Goal: Task Accomplishment & Management: Manage account settings

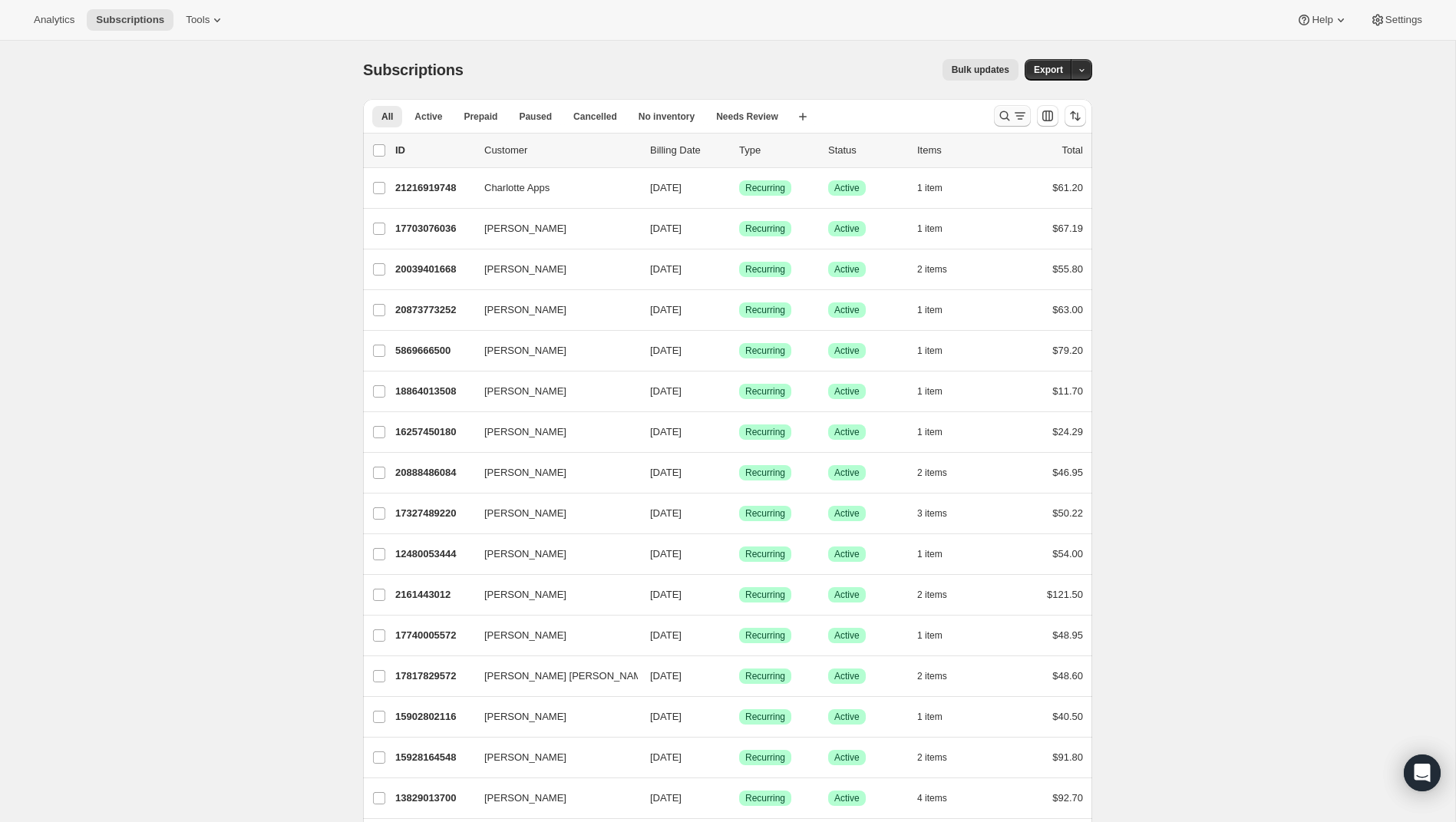
click at [1001, 111] on icon "Search and filter results" at bounding box center [1004, 115] width 15 height 15
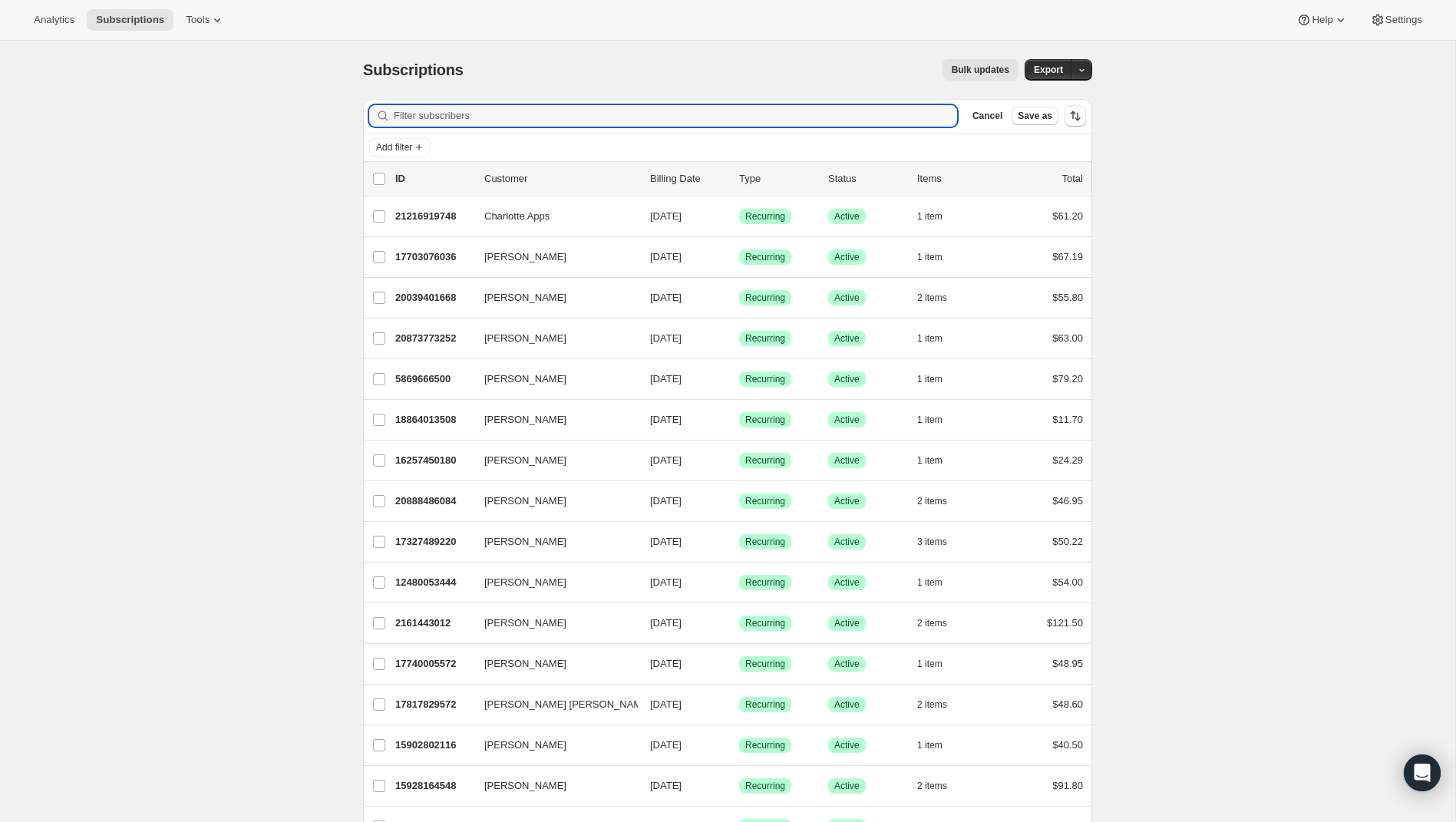
type input "Hi Lindsay, Thanks for reaching out! I’ve gone ahead and cancelled your recent …"
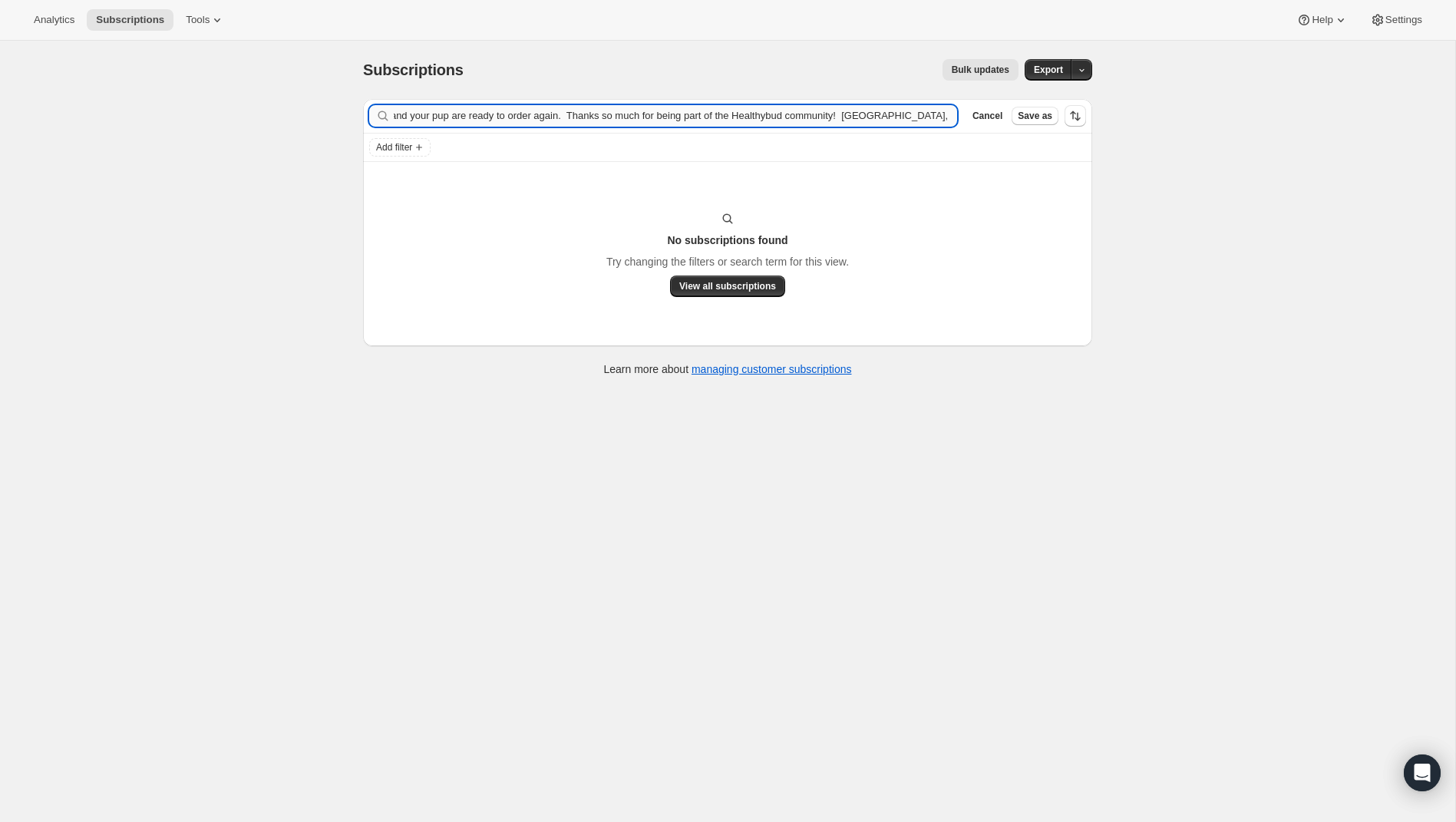
click at [503, 112] on input "Hi Lindsay, Thanks for reaching out! I’ve gone ahead and cancelled your recent …" at bounding box center [675, 116] width 563 height 21
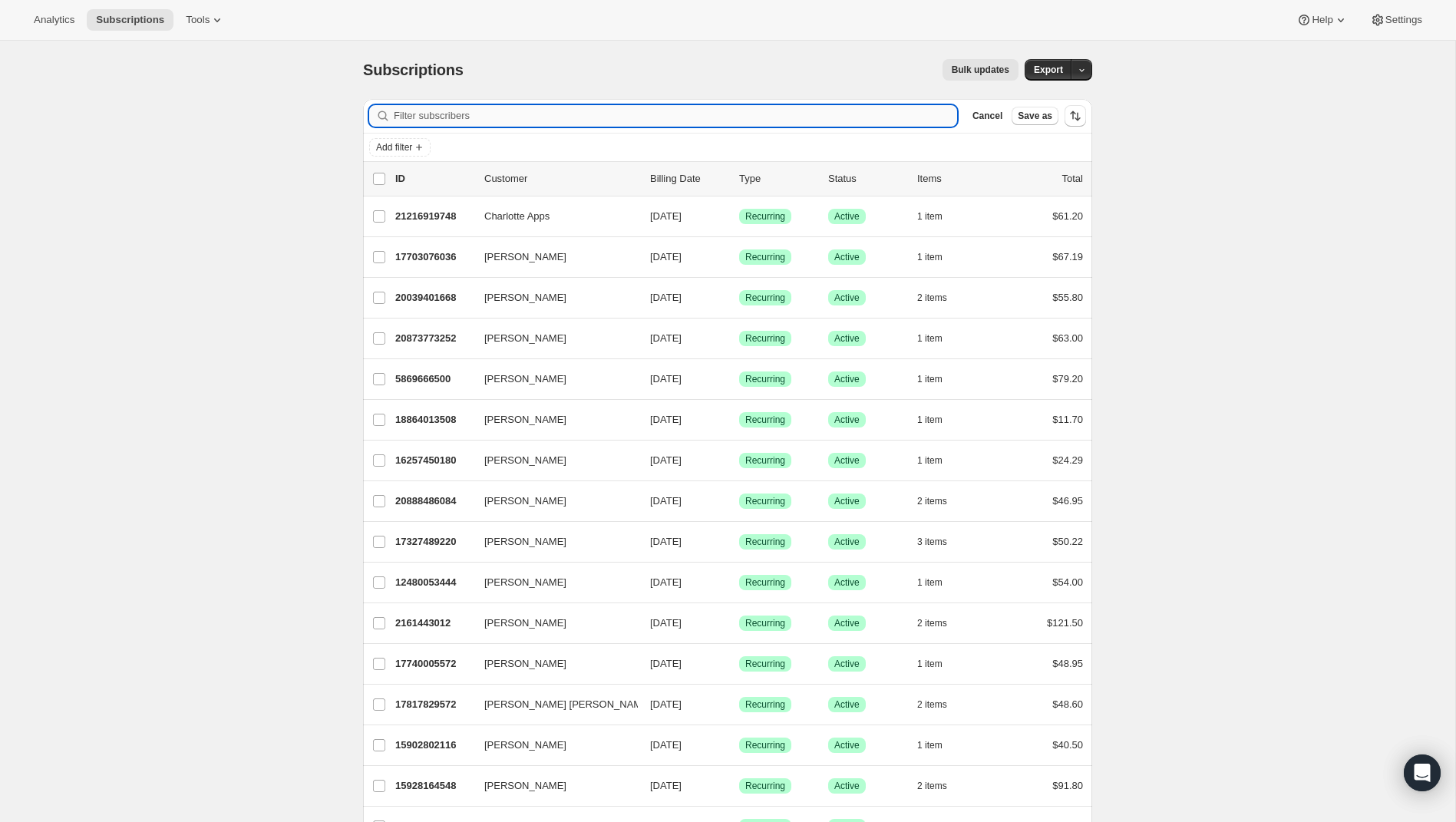
click at [549, 121] on input "Filter subscribers" at bounding box center [675, 116] width 563 height 21
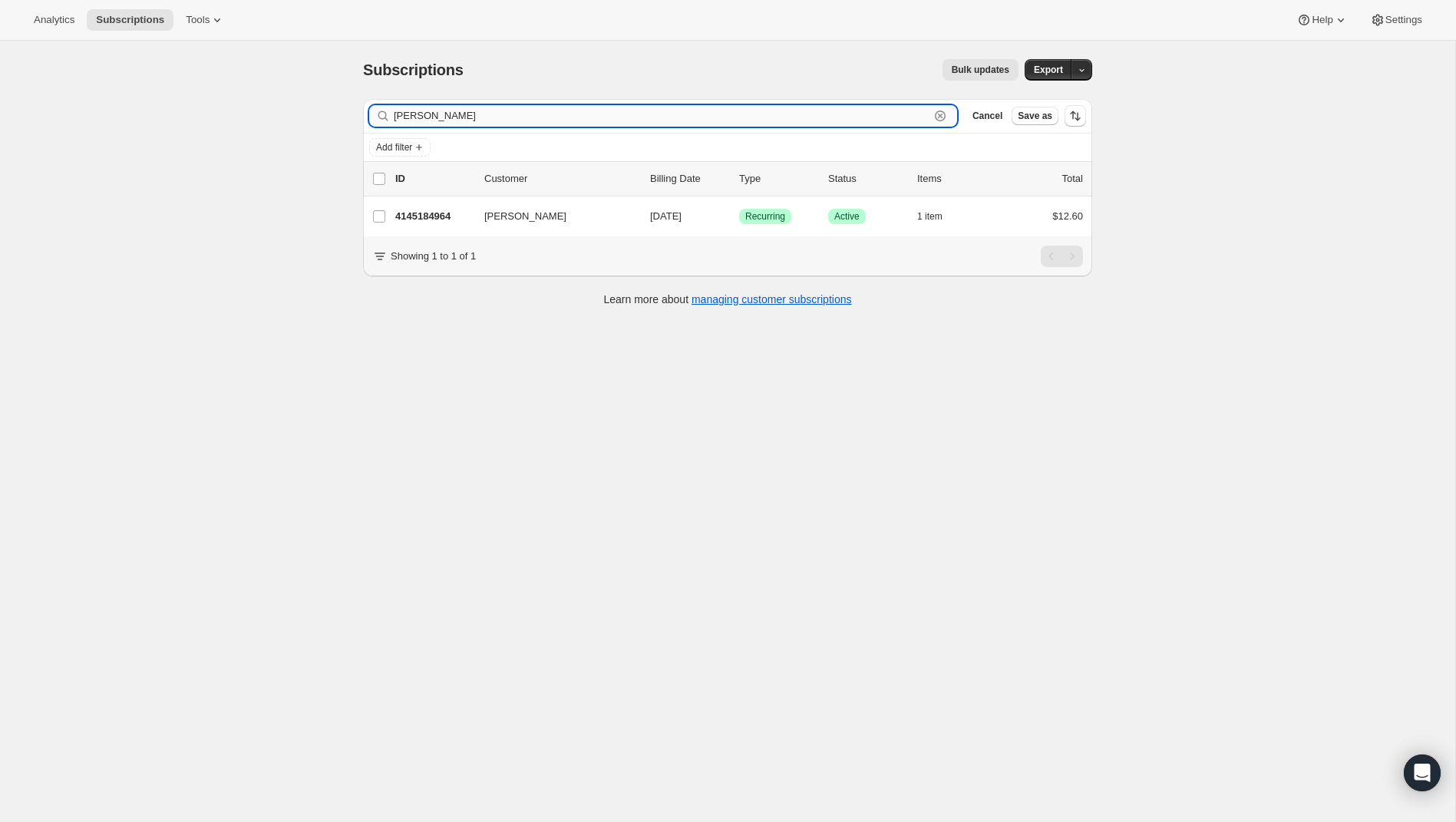
click at [603, 119] on input "lindsey" at bounding box center [661, 116] width 535 height 21
paste input "[PERSON_NAME]"
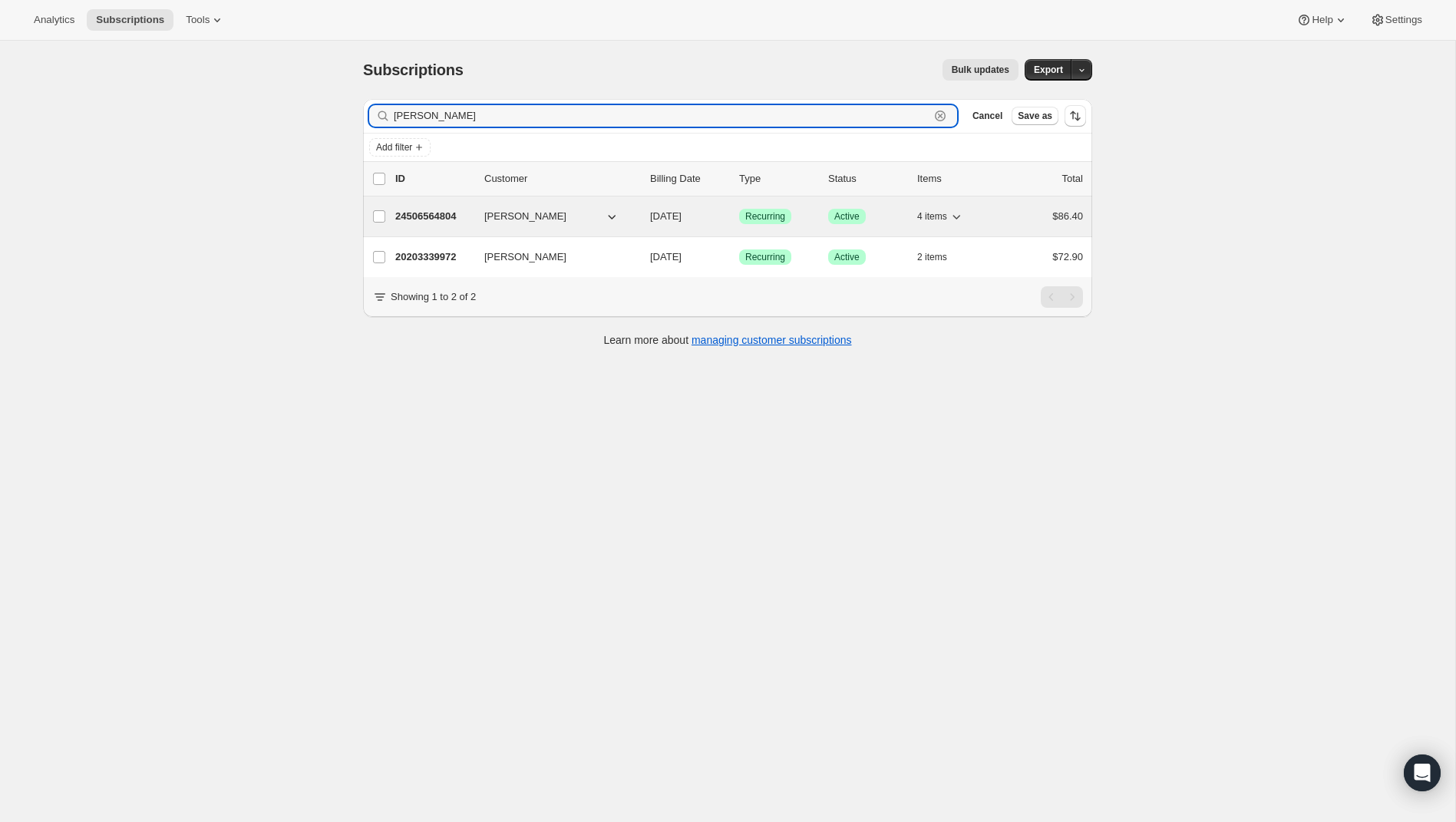
type input "[PERSON_NAME]"
click at [442, 213] on p "24506564804" at bounding box center [433, 216] width 77 height 15
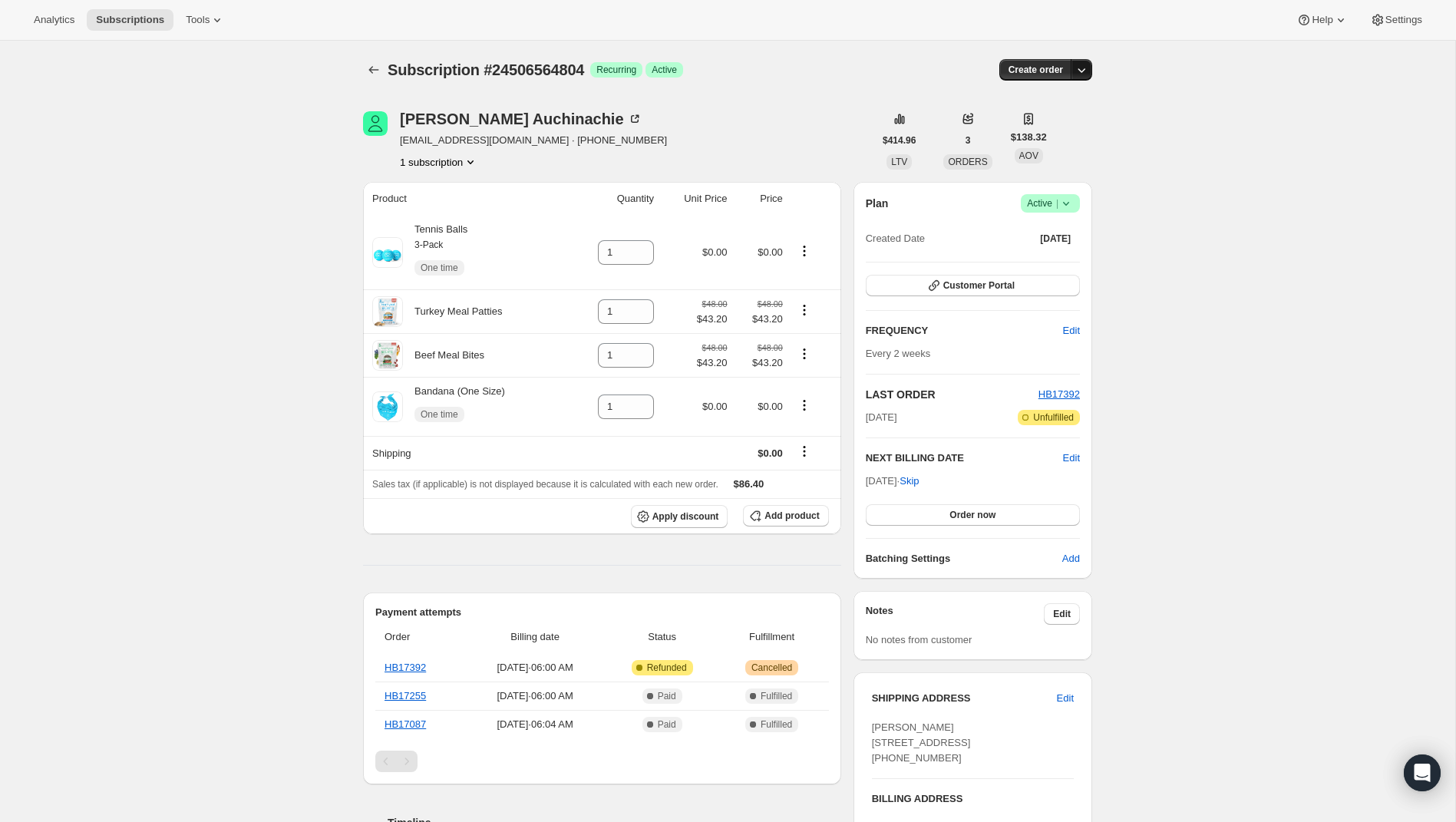
click at [1088, 72] on icon "button" at bounding box center [1081, 69] width 15 height 15
click at [1082, 71] on icon "button" at bounding box center [1082, 70] width 8 height 4
click at [1071, 206] on icon at bounding box center [1066, 203] width 15 height 15
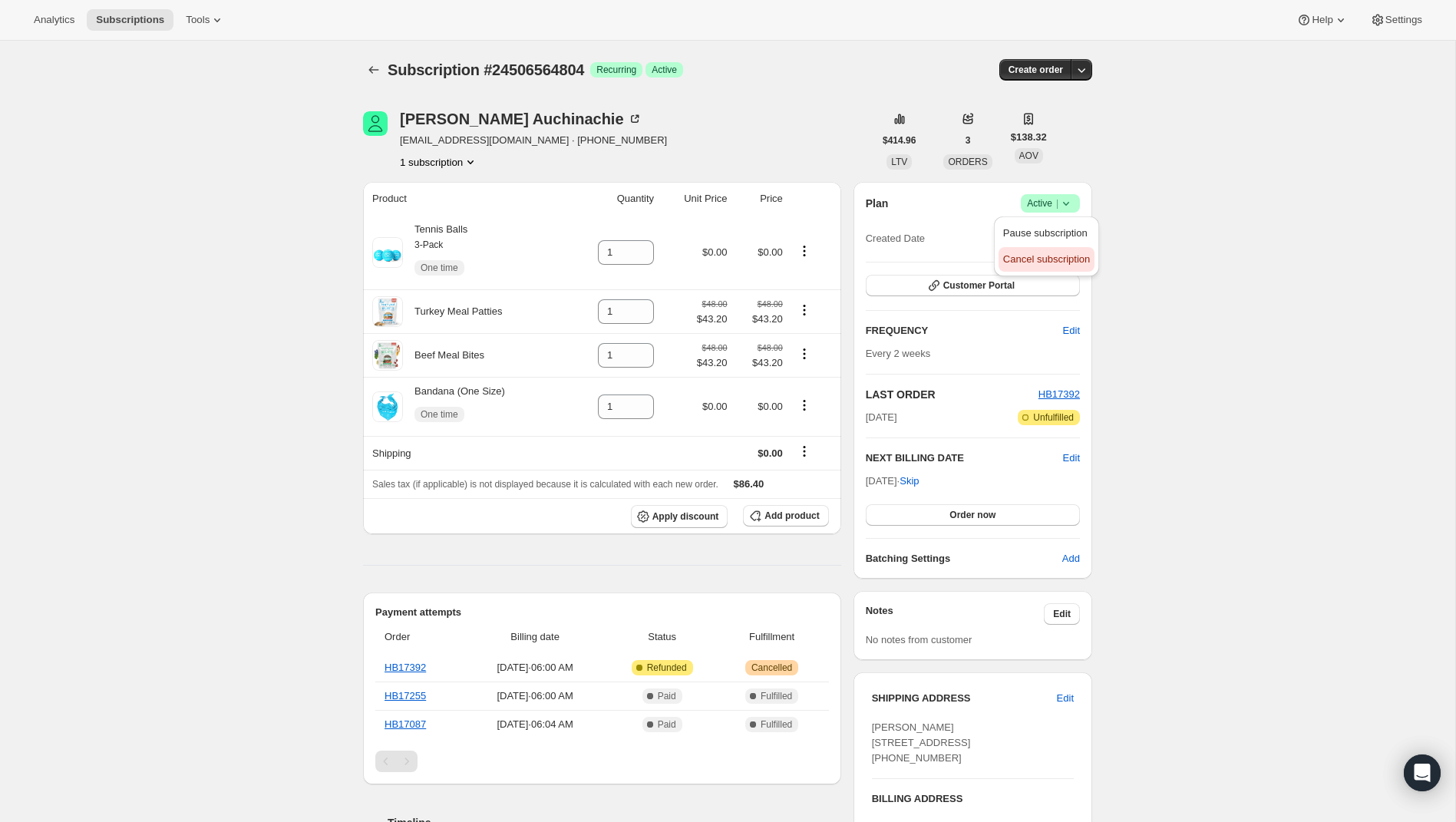
click at [1059, 263] on span "Cancel subscription" at bounding box center [1046, 258] width 87 height 12
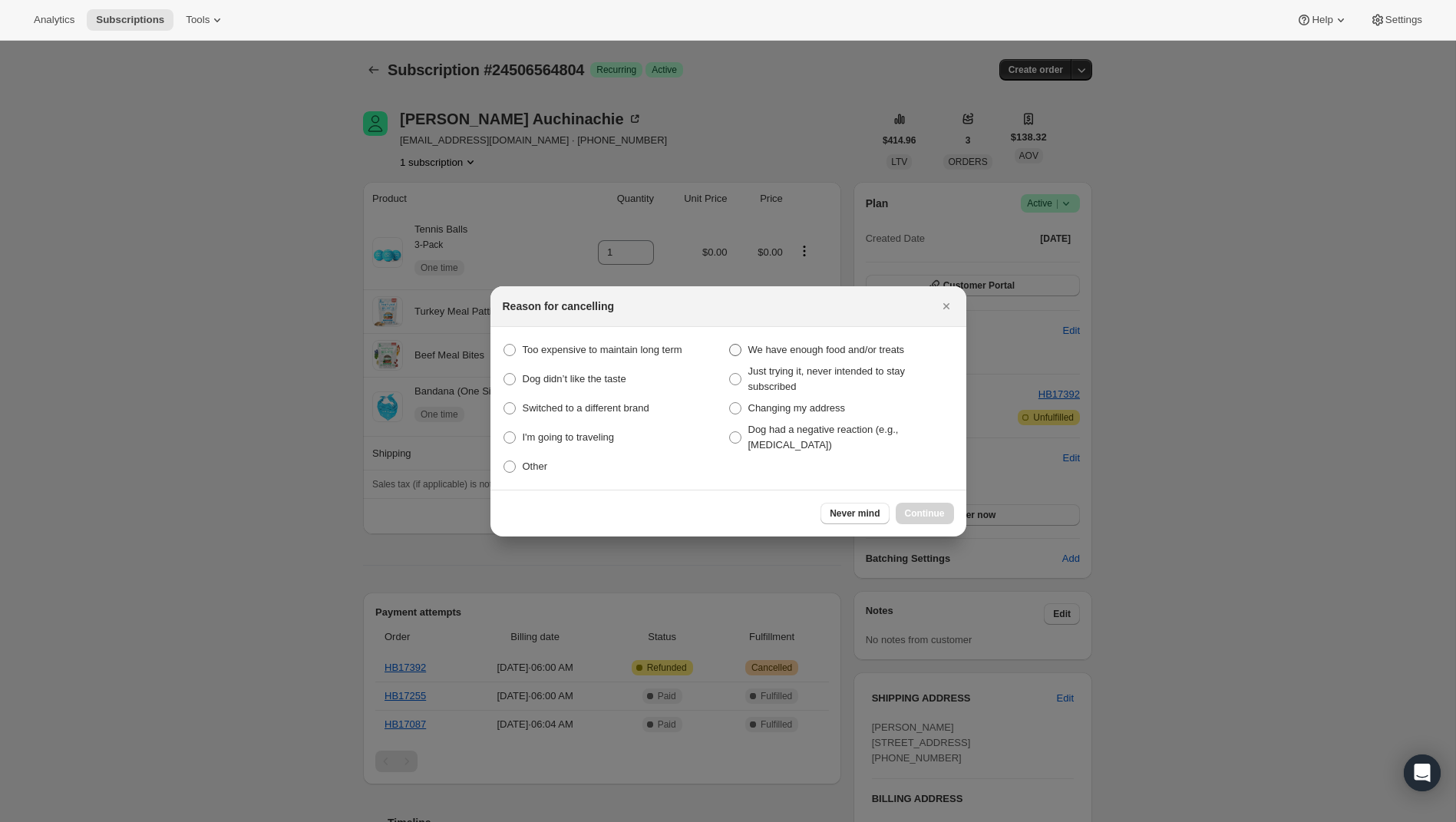
click at [752, 346] on span "We have enough food and/or treats" at bounding box center [826, 349] width 157 height 12
click at [729, 344] on much "We have enough food and/or treats" at bounding box center [729, 343] width 1 height 1
radio much "true"
click at [774, 378] on span "Just trying it, never intended to stay subscribed" at bounding box center [851, 379] width 205 height 31
click at [729, 373] on this "Just trying it, never intended to stay subscribed" at bounding box center [729, 373] width 1 height 1
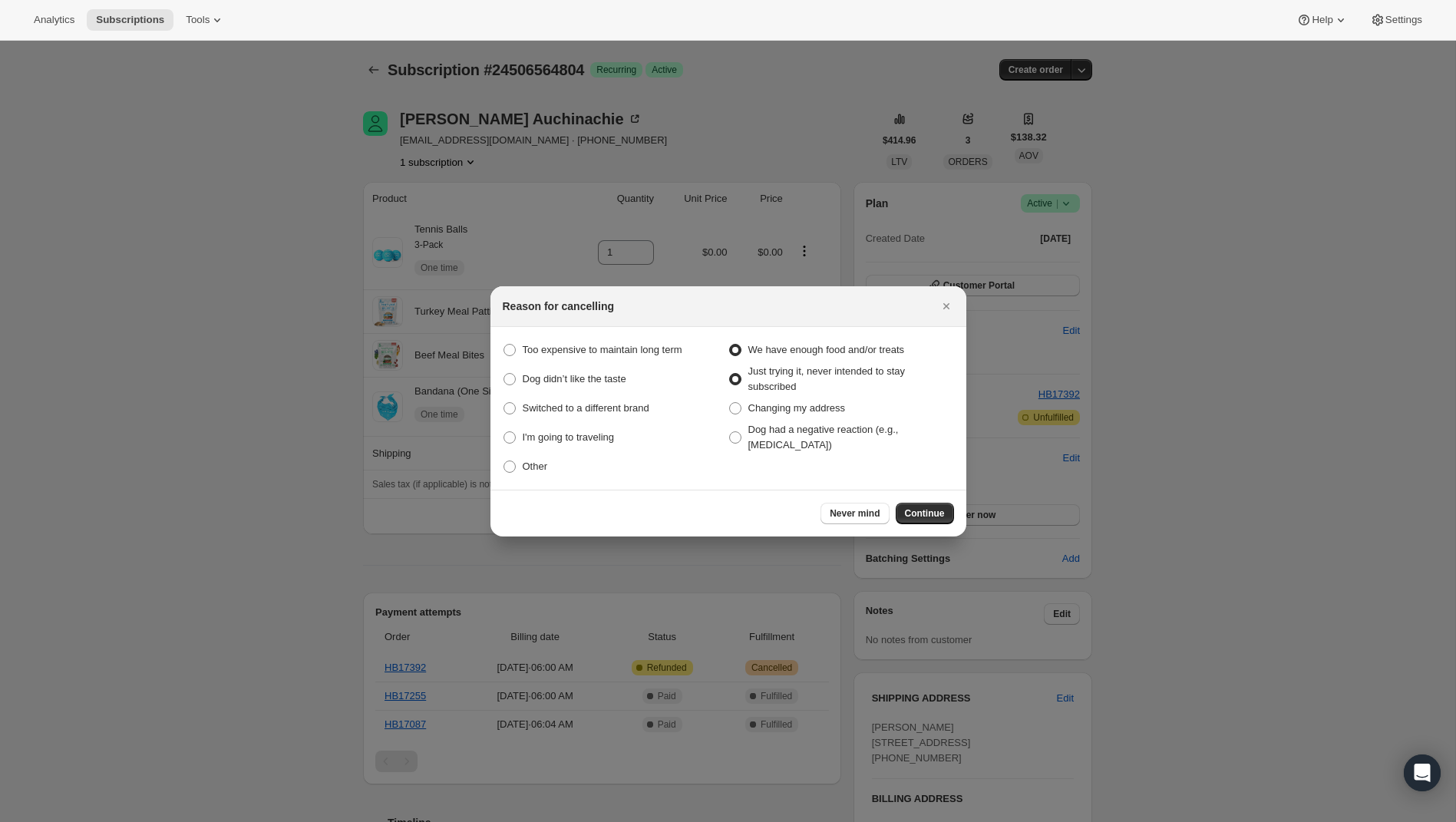
radio this "true"
radio much "false"
click at [526, 466] on span "Other" at bounding box center [535, 465] width 26 height 12
click at [505, 461] on input "Other" at bounding box center [504, 460] width 1 height 1
radio input "true"
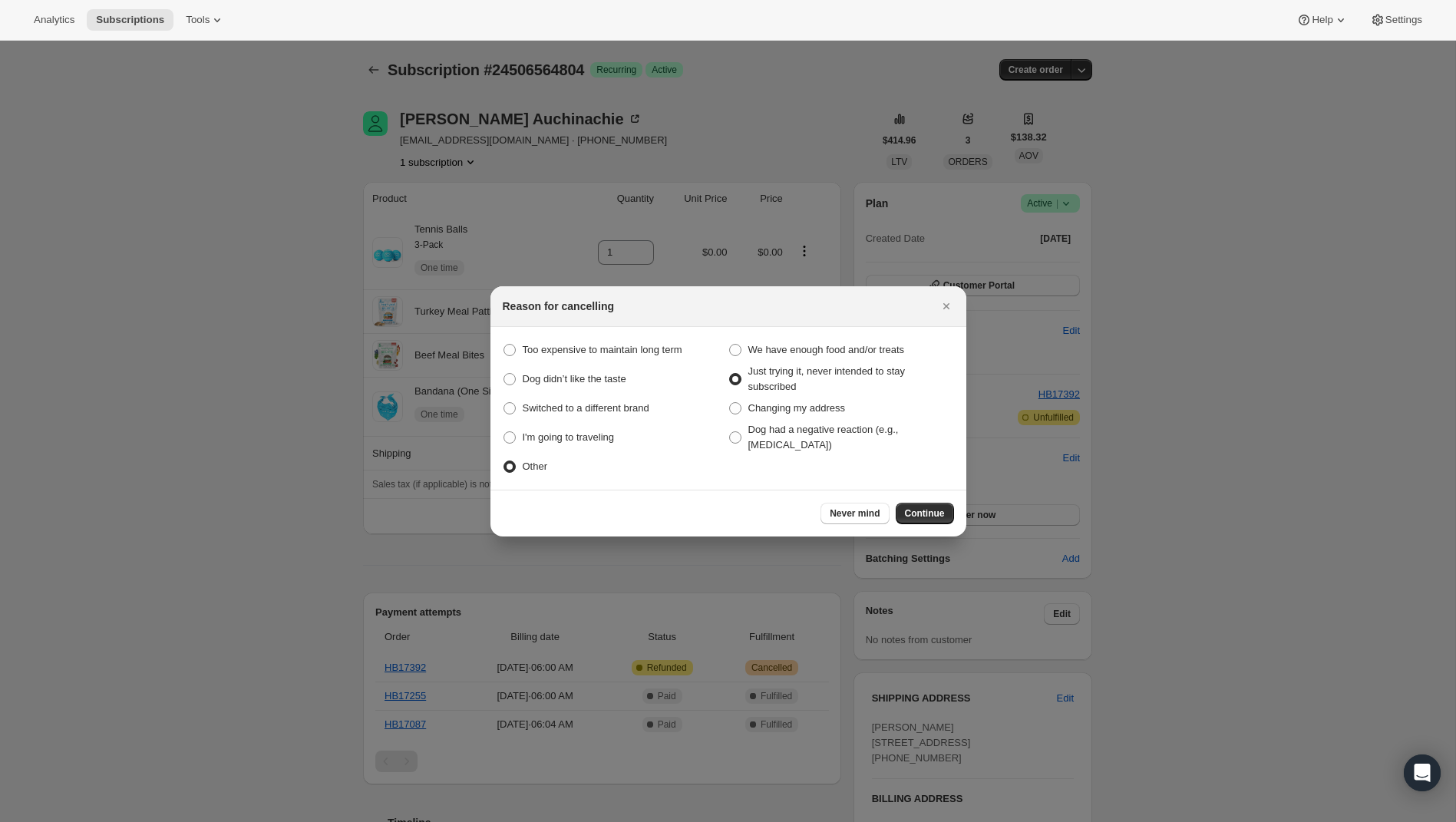
radio this "false"
click at [934, 521] on button "Continue" at bounding box center [925, 513] width 58 height 21
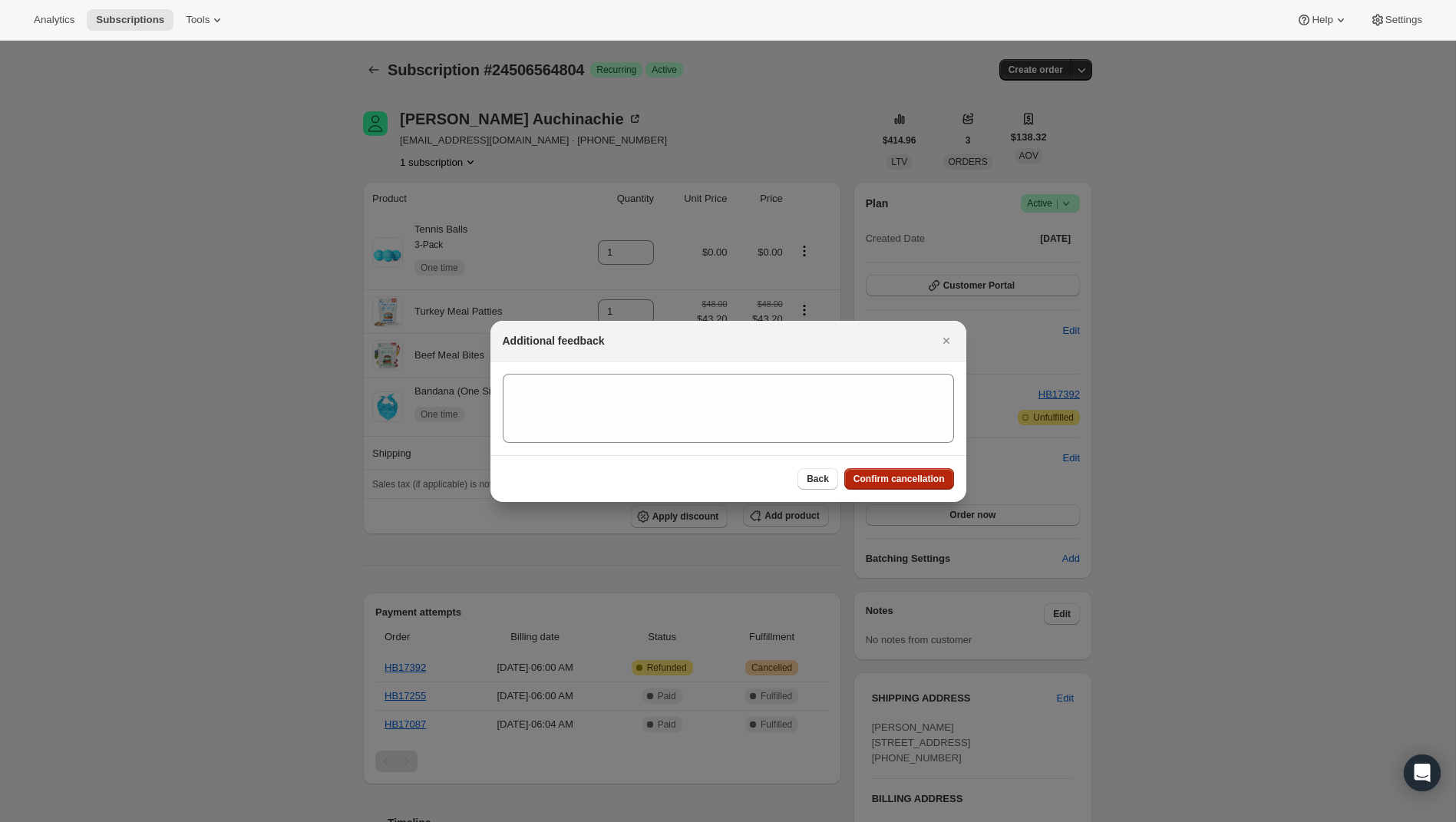
click at [924, 482] on span "Confirm cancellation" at bounding box center [898, 479] width 91 height 12
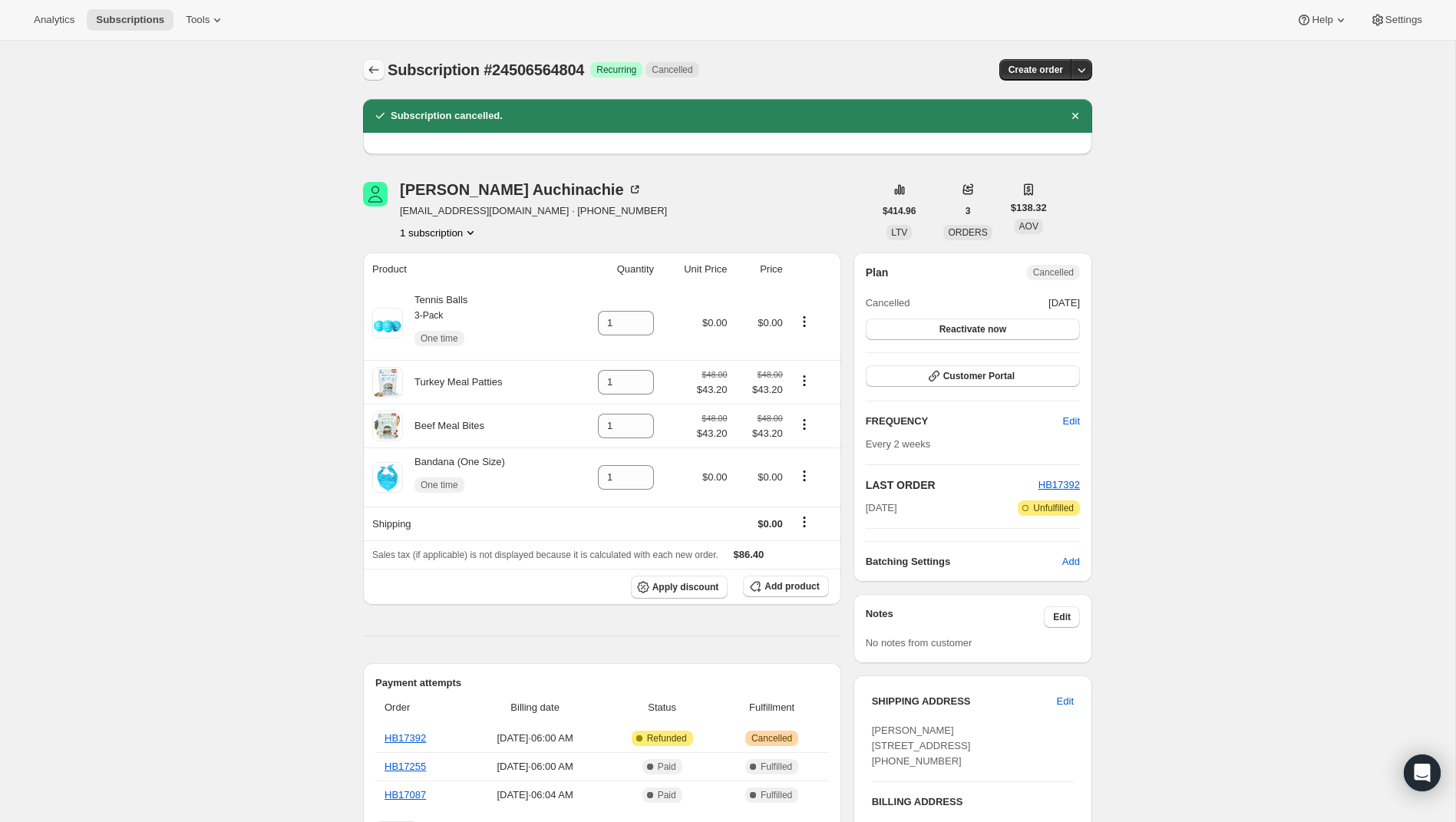
click at [371, 71] on icon "Subscriptions" at bounding box center [374, 70] width 10 height 8
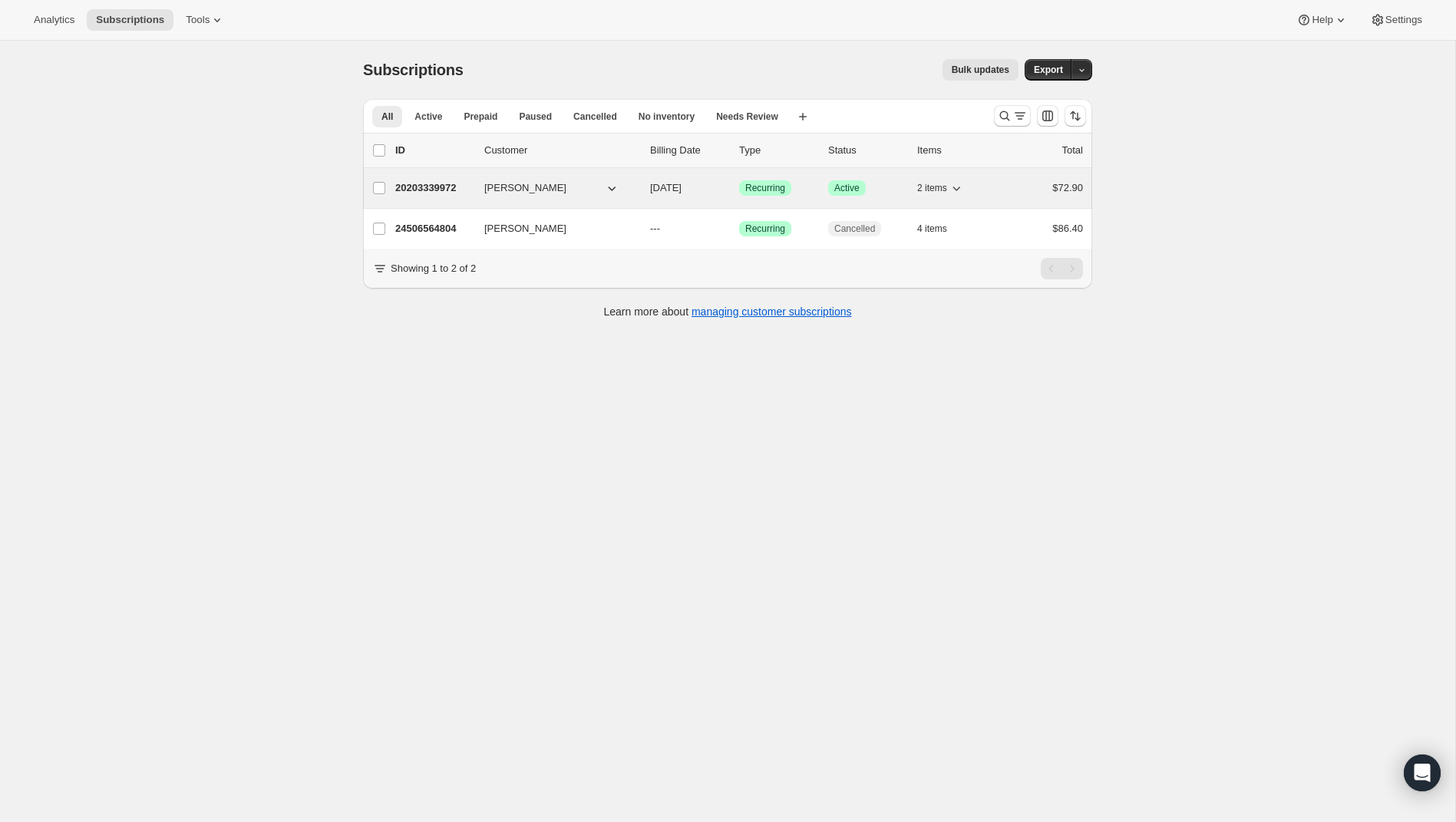
click at [424, 186] on p "20203339972" at bounding box center [433, 188] width 77 height 15
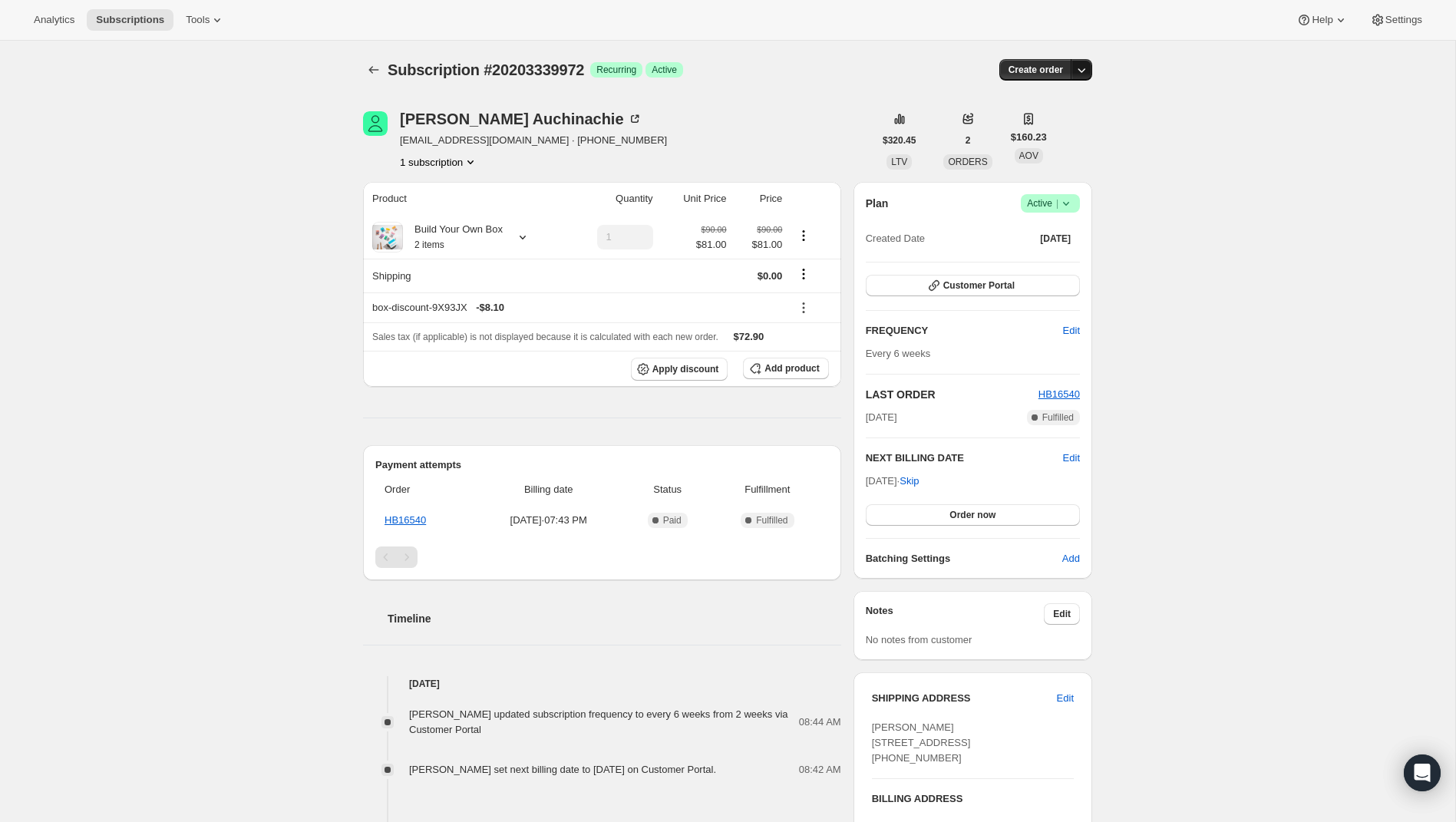
click at [1087, 73] on icon "button" at bounding box center [1081, 69] width 15 height 15
click at [767, 142] on div "Lindsay Auchinachie lindsayauchinachie@gmail.com · +14167042889 1 subscription" at bounding box center [618, 141] width 511 height 58
click at [1073, 204] on icon at bounding box center [1066, 203] width 15 height 15
click at [1061, 257] on span "Cancel subscription" at bounding box center [1046, 258] width 87 height 12
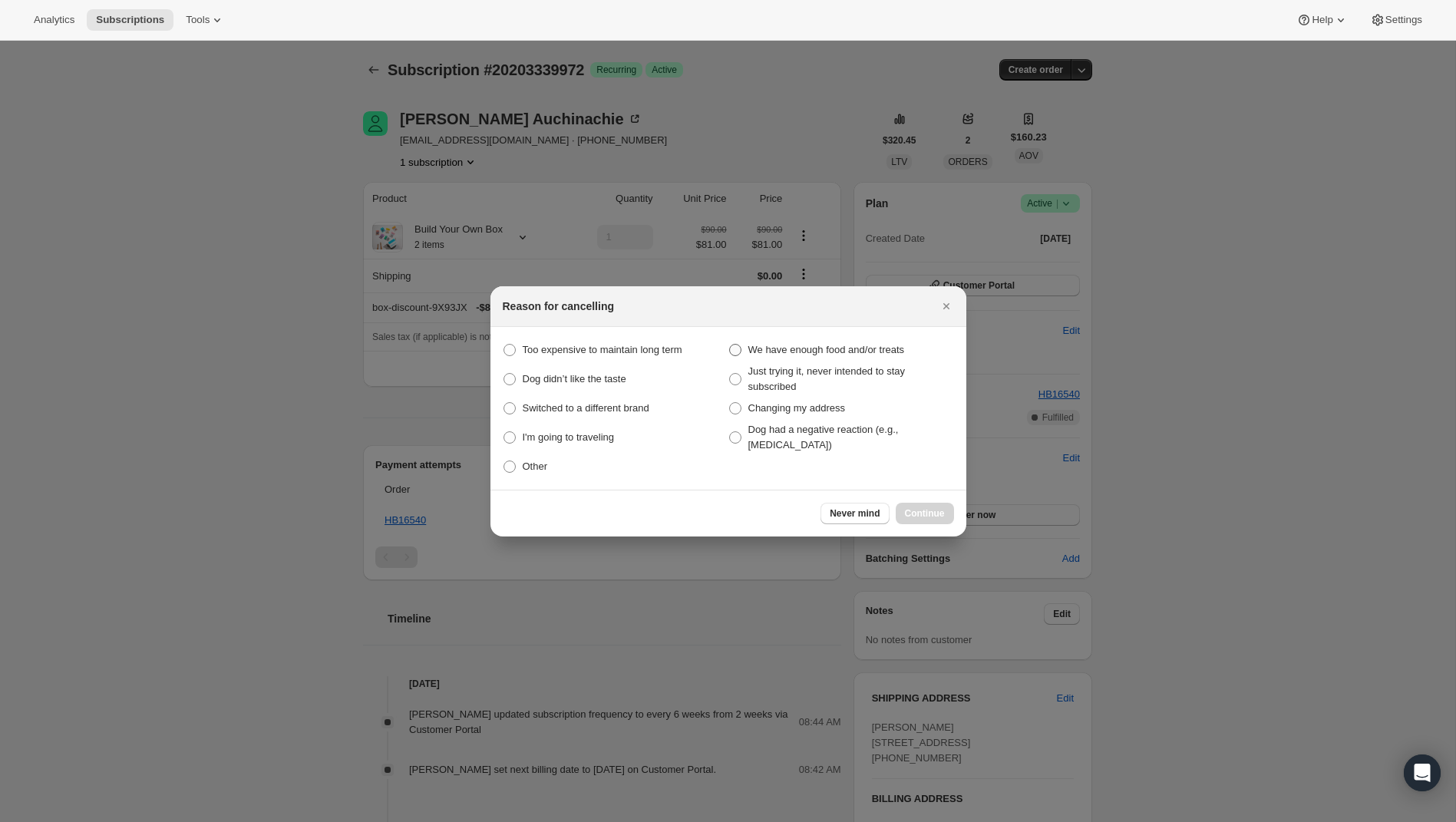
click at [797, 348] on span "We have enough food and/or treats" at bounding box center [826, 349] width 157 height 12
click at [729, 344] on much "We have enough food and/or treats" at bounding box center [729, 343] width 1 height 1
radio much "true"
click at [943, 515] on span "Continue" at bounding box center [924, 513] width 40 height 12
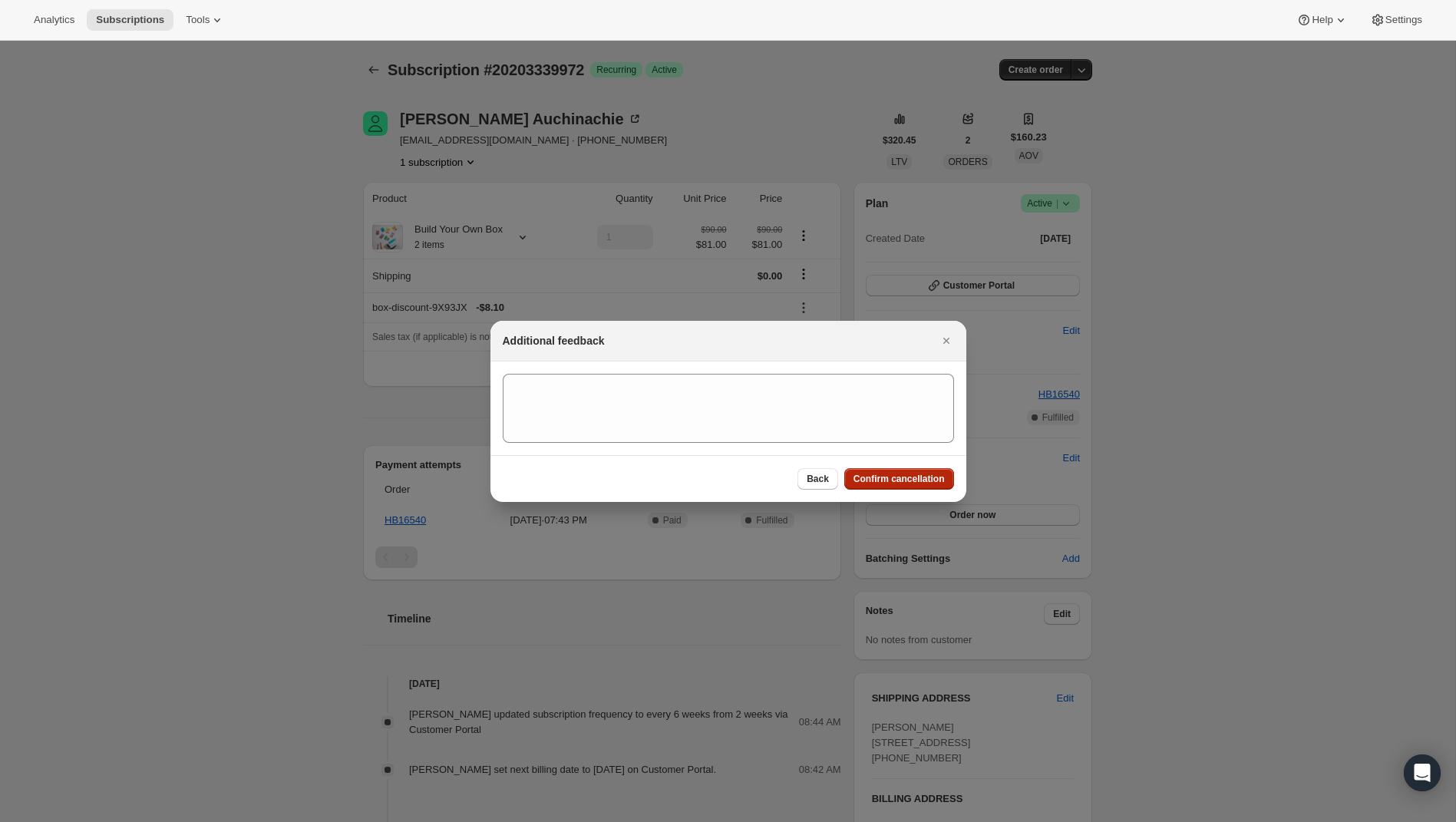
click at [920, 478] on span "Confirm cancellation" at bounding box center [898, 479] width 91 height 12
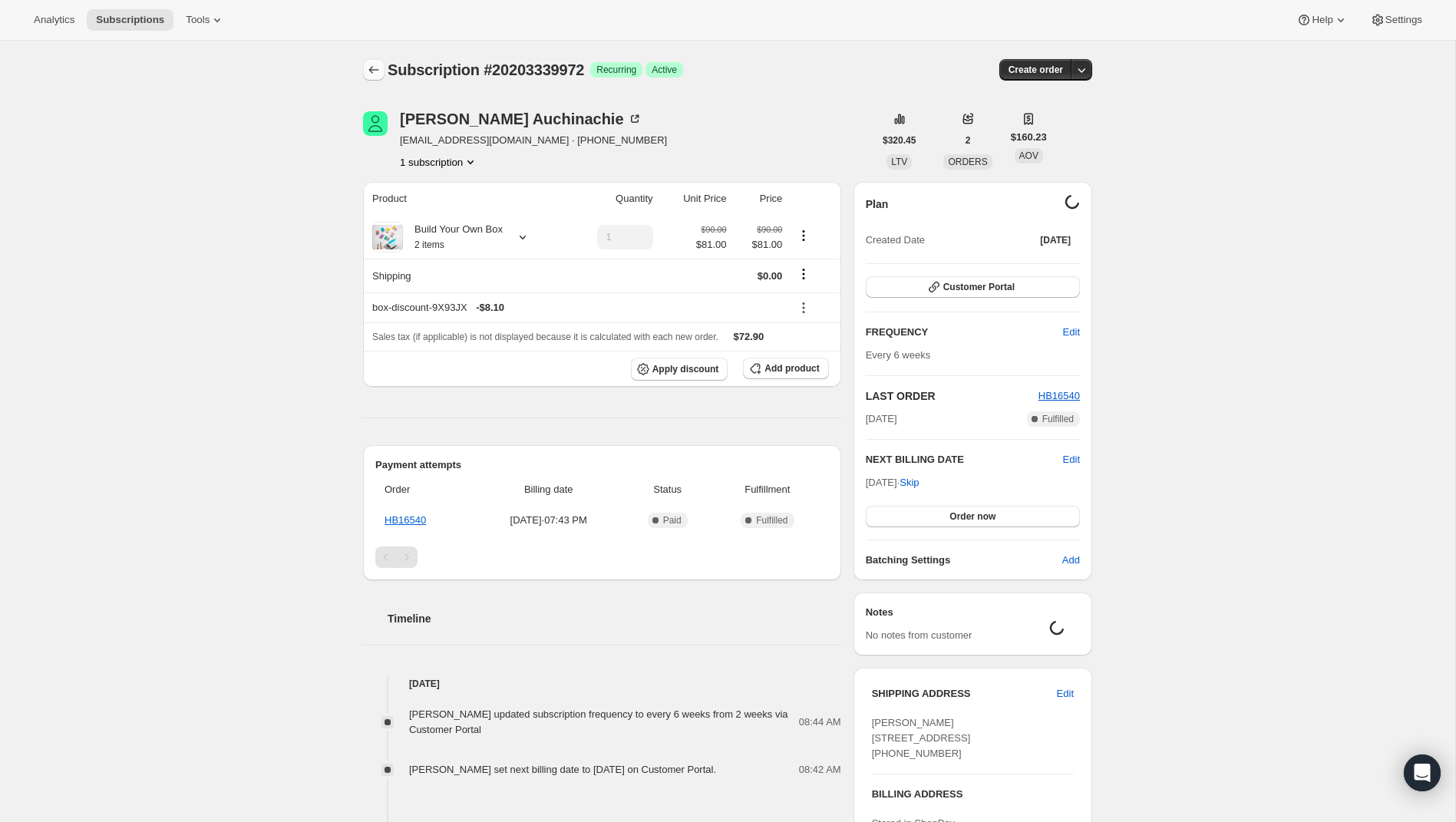
click at [374, 71] on icon "Subscriptions" at bounding box center [374, 69] width 15 height 15
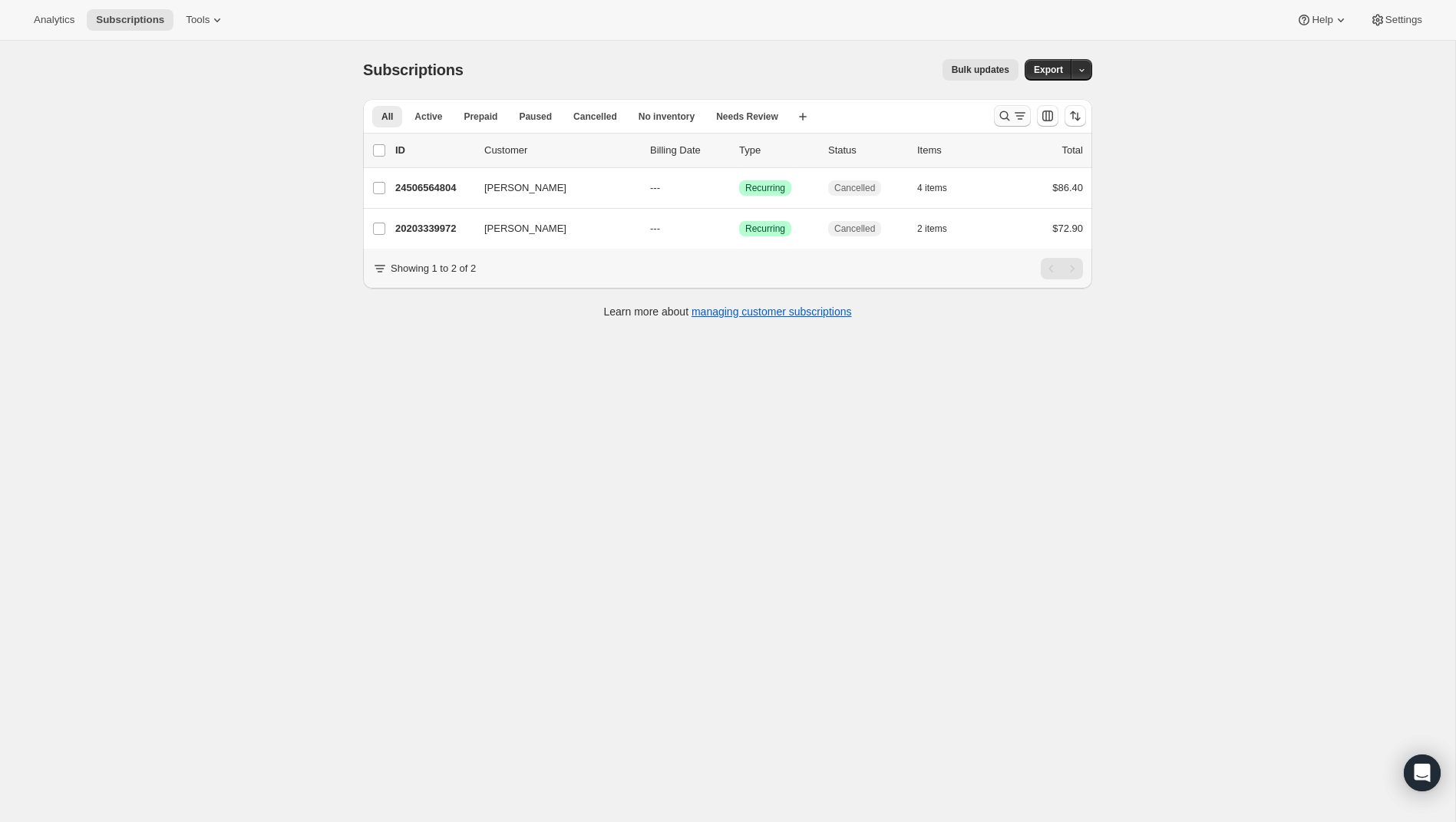
click at [996, 111] on button "Search and filter results" at bounding box center [1013, 116] width 37 height 21
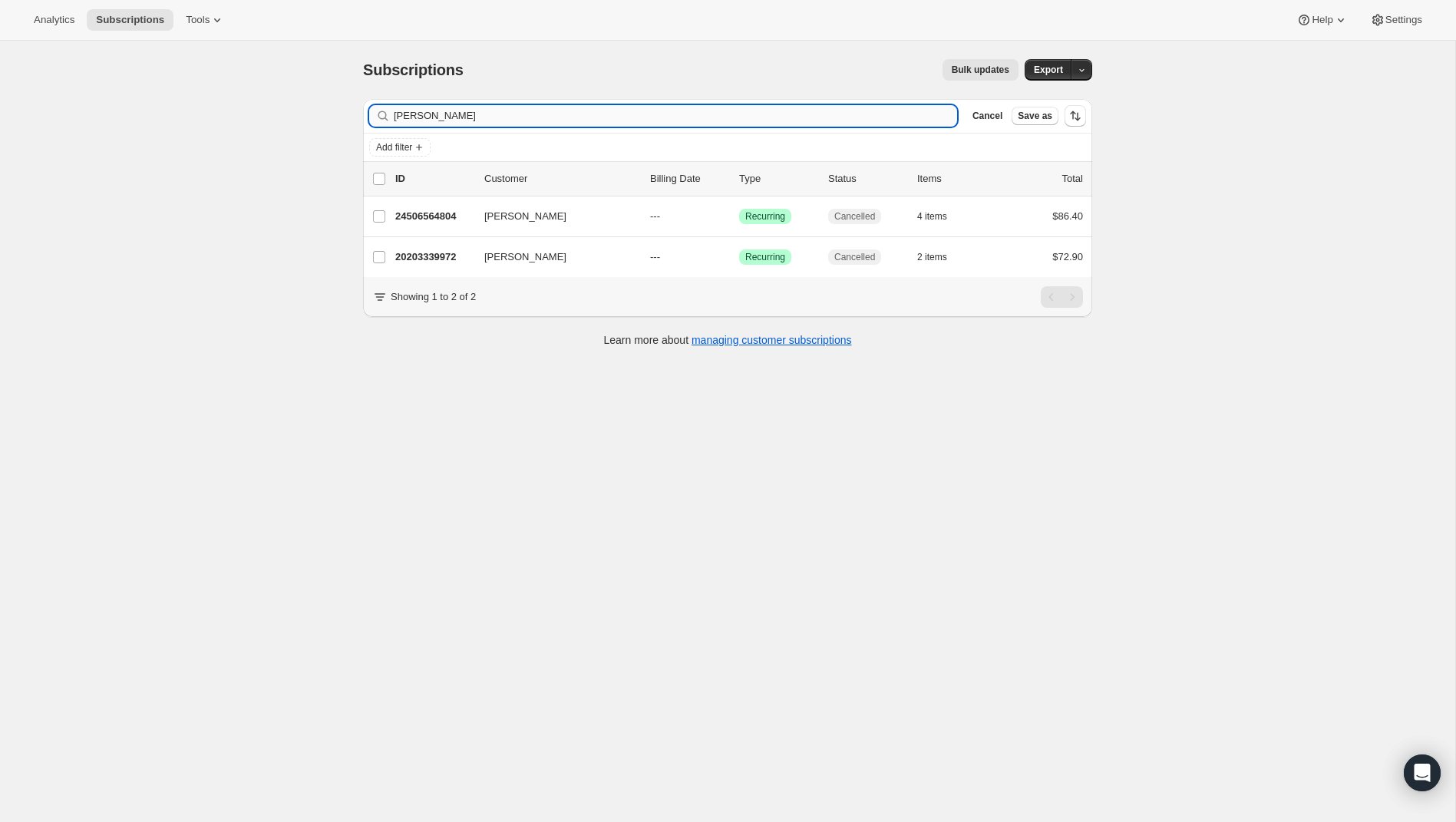
click at [669, 116] on input "[PERSON_NAME]" at bounding box center [675, 116] width 563 height 21
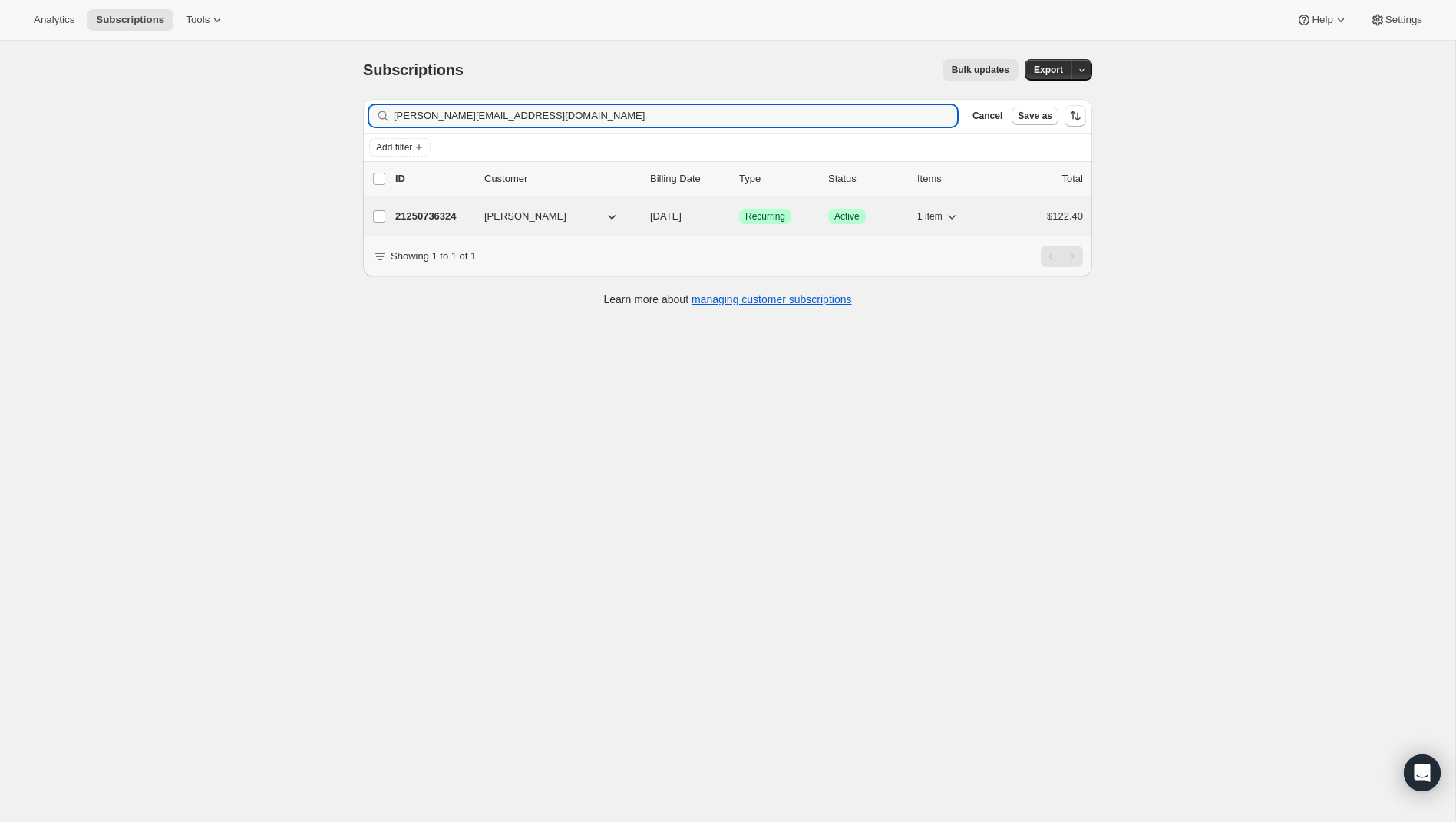
type input "[PERSON_NAME][EMAIL_ADDRESS][DOMAIN_NAME]"
click at [426, 215] on p "21250736324" at bounding box center [433, 216] width 77 height 15
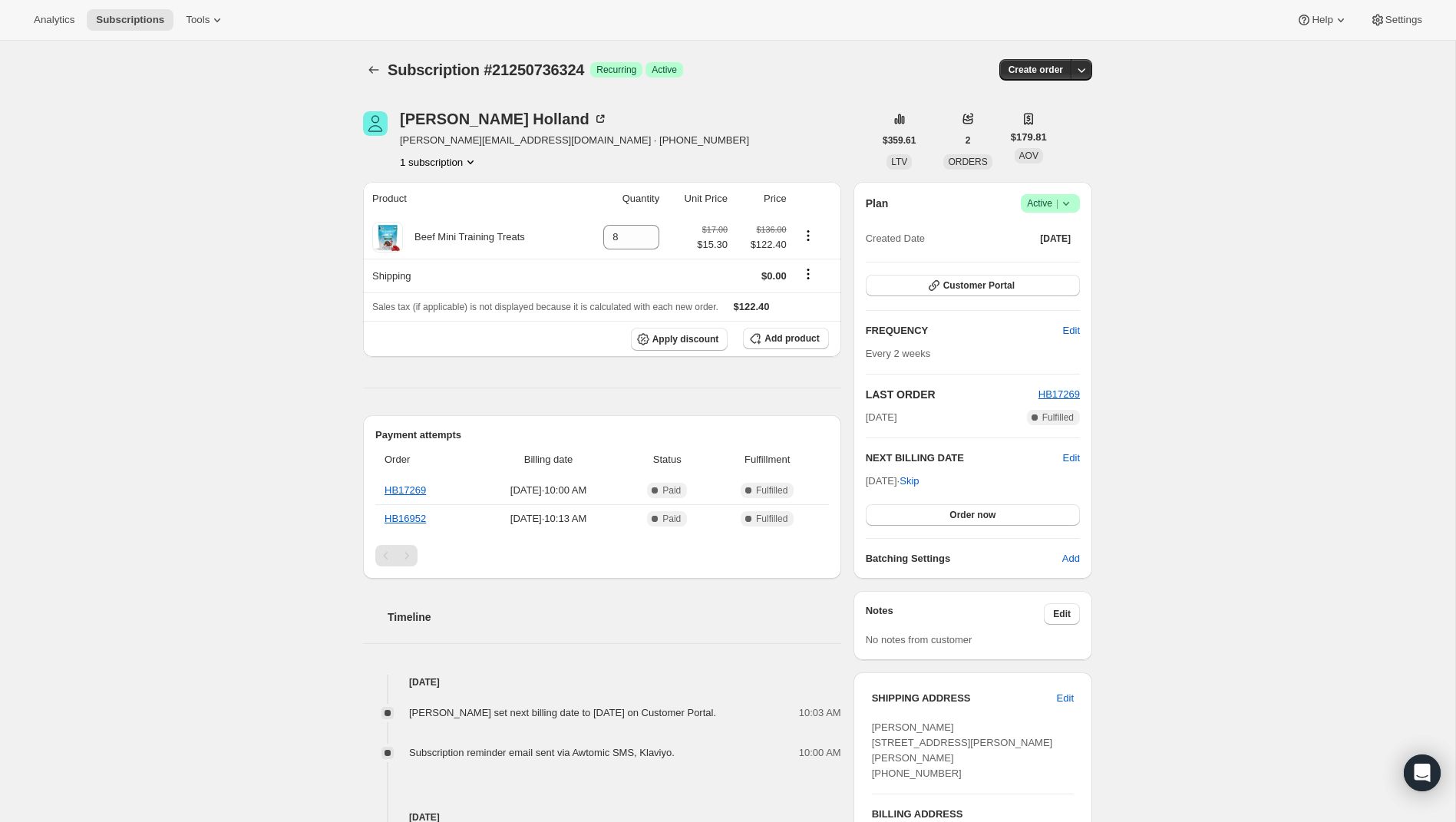
click at [1071, 204] on icon at bounding box center [1066, 203] width 15 height 15
click at [1057, 257] on span "Cancel subscription" at bounding box center [1046, 258] width 87 height 12
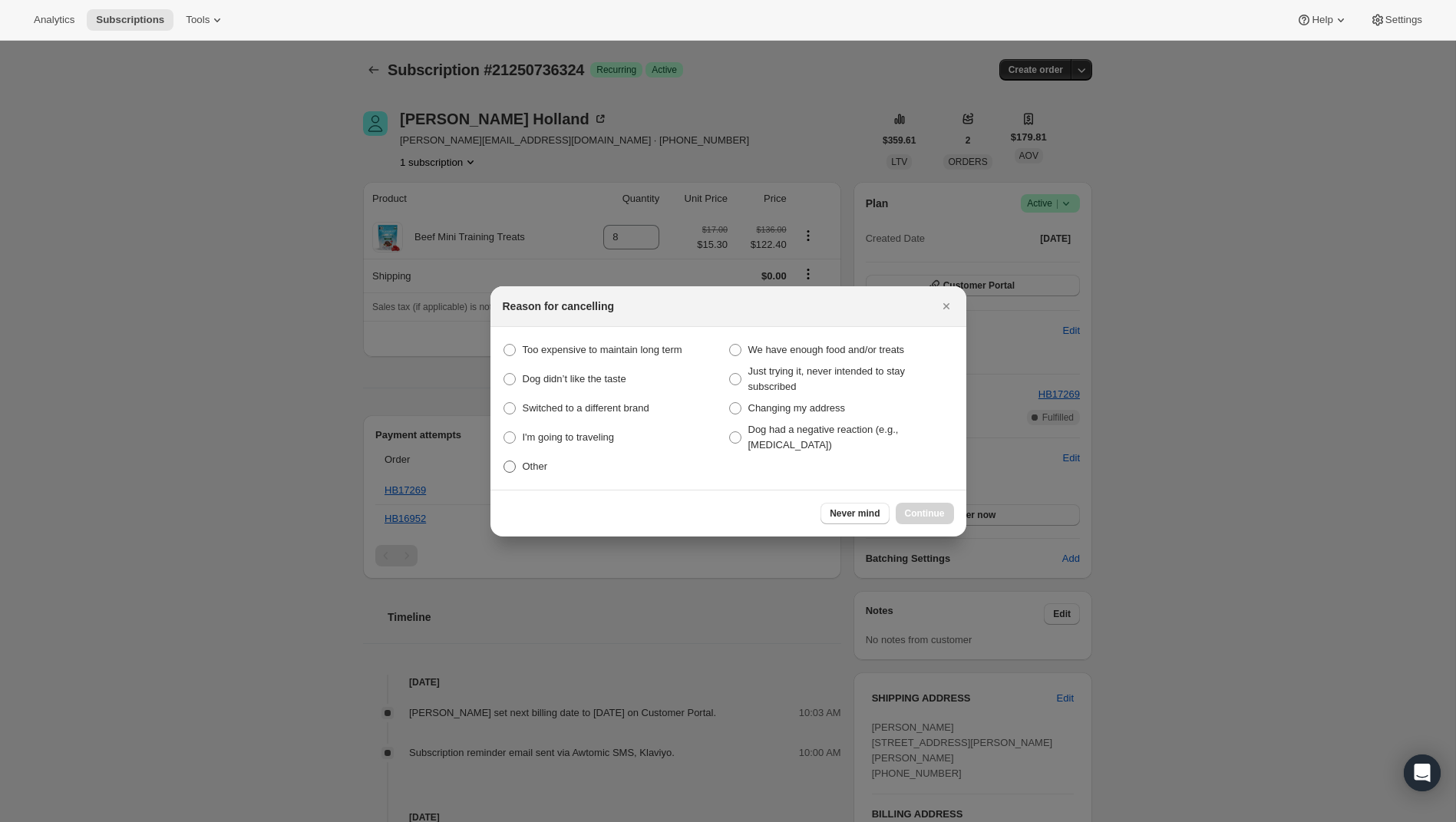
click at [511, 465] on span ":r2v:" at bounding box center [510, 466] width 12 height 12
click at [505, 461] on input "Other" at bounding box center [504, 460] width 1 height 1
radio input "true"
click at [946, 513] on button "Continue" at bounding box center [925, 513] width 58 height 21
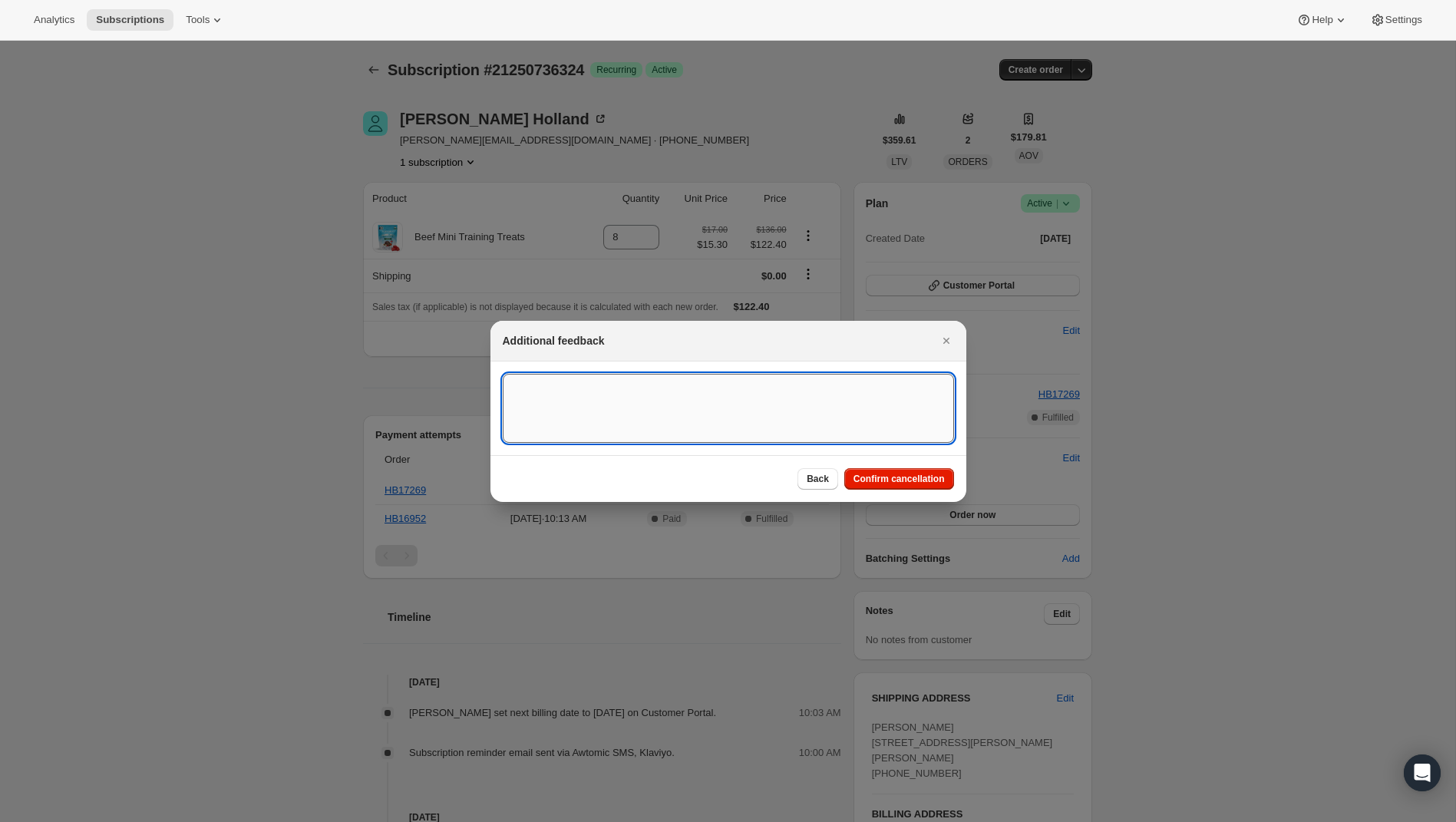
click at [727, 410] on textarea ":r2v:" at bounding box center [728, 408] width 451 height 69
type textarea "dog changed families"
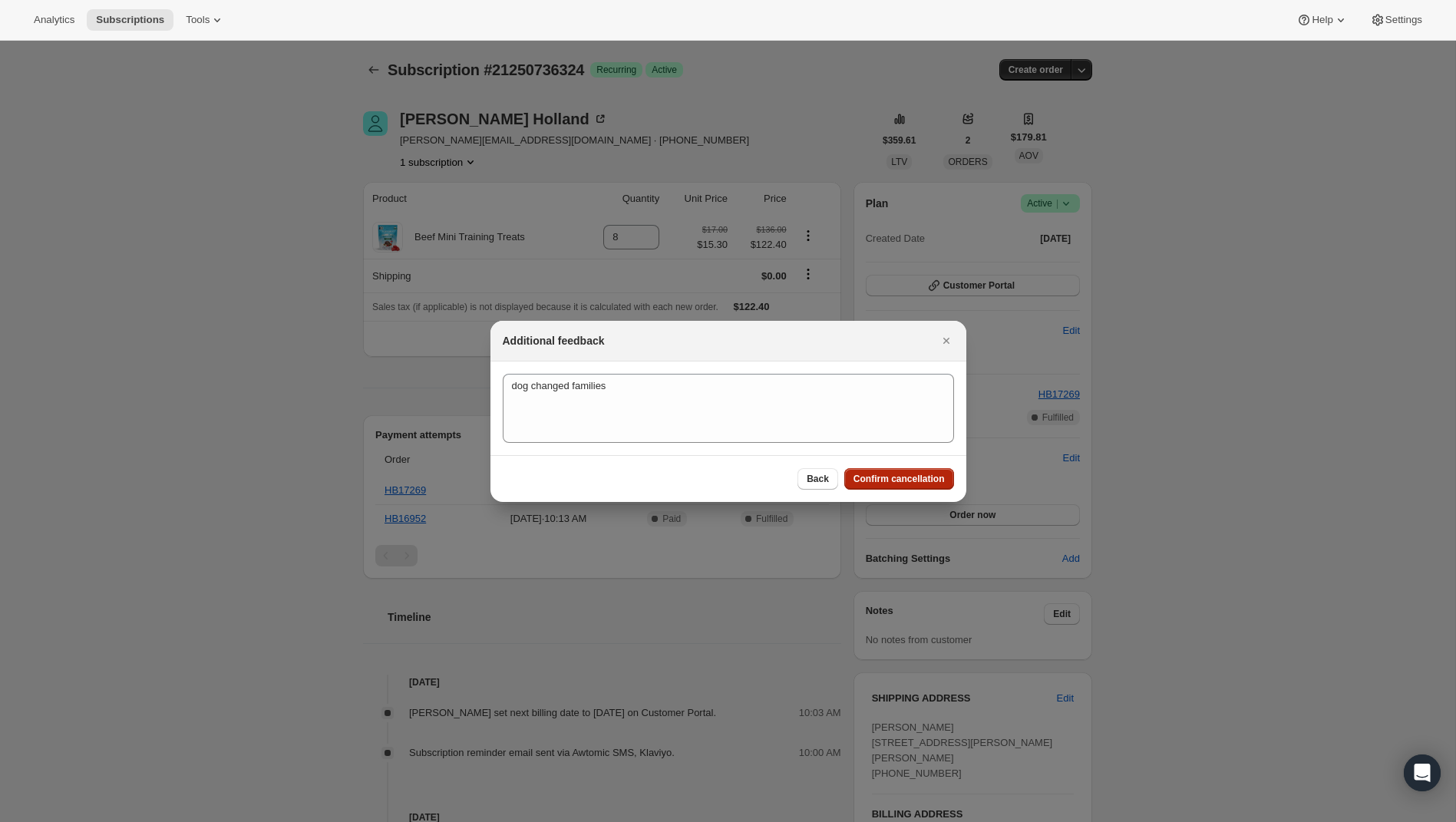
click at [952, 481] on button "Confirm cancellation" at bounding box center [899, 479] width 110 height 21
